Goal: Find specific page/section: Find specific page/section

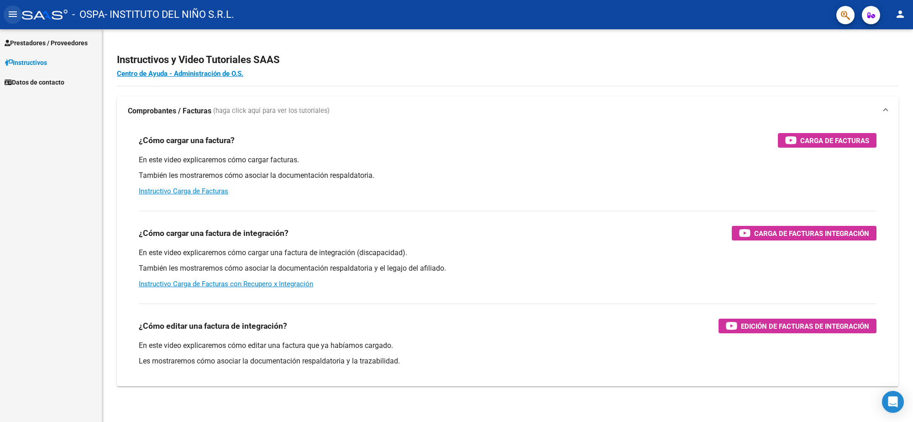
click at [17, 16] on mat-icon "menu" at bounding box center [12, 14] width 11 height 11
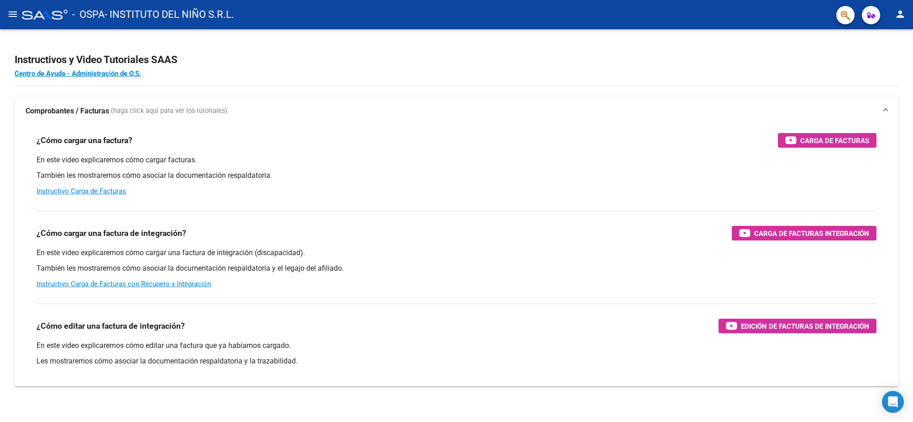
click at [18, 16] on button "menu" at bounding box center [13, 14] width 18 height 18
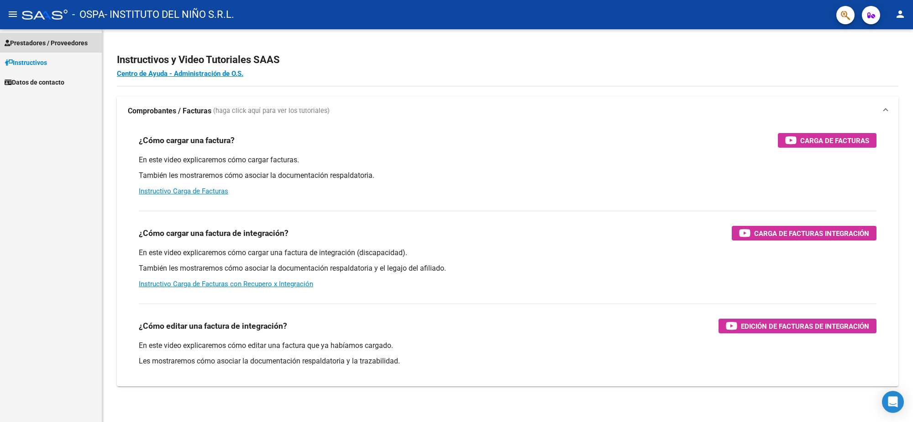
click at [35, 44] on span "Prestadores / Proveedores" at bounding box center [46, 43] width 83 height 10
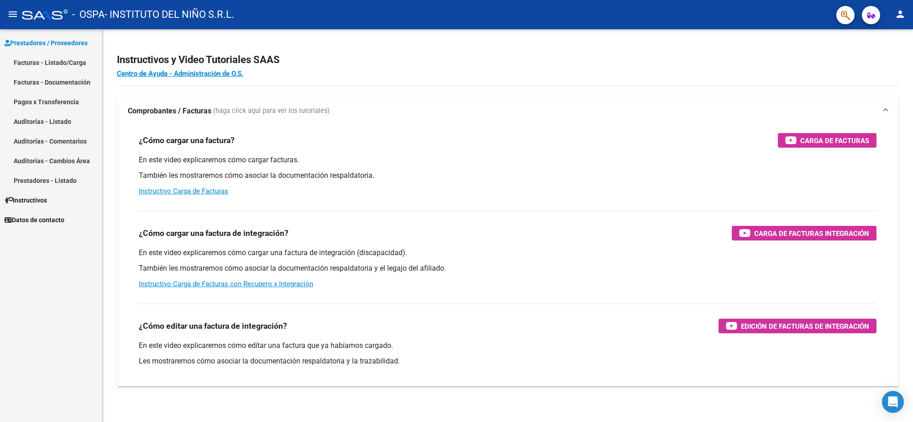
click at [63, 65] on link "Facturas - Listado/Carga" at bounding box center [51, 63] width 102 height 20
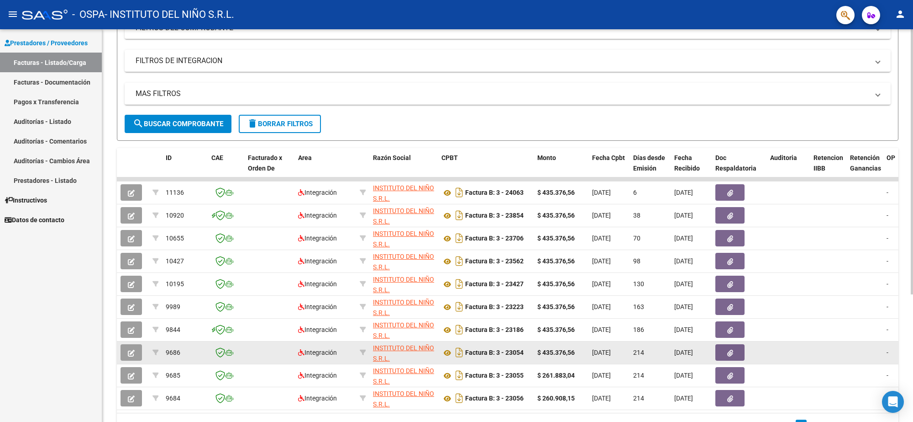
scroll to position [171, 0]
